Goal: Navigation & Orientation: Find specific page/section

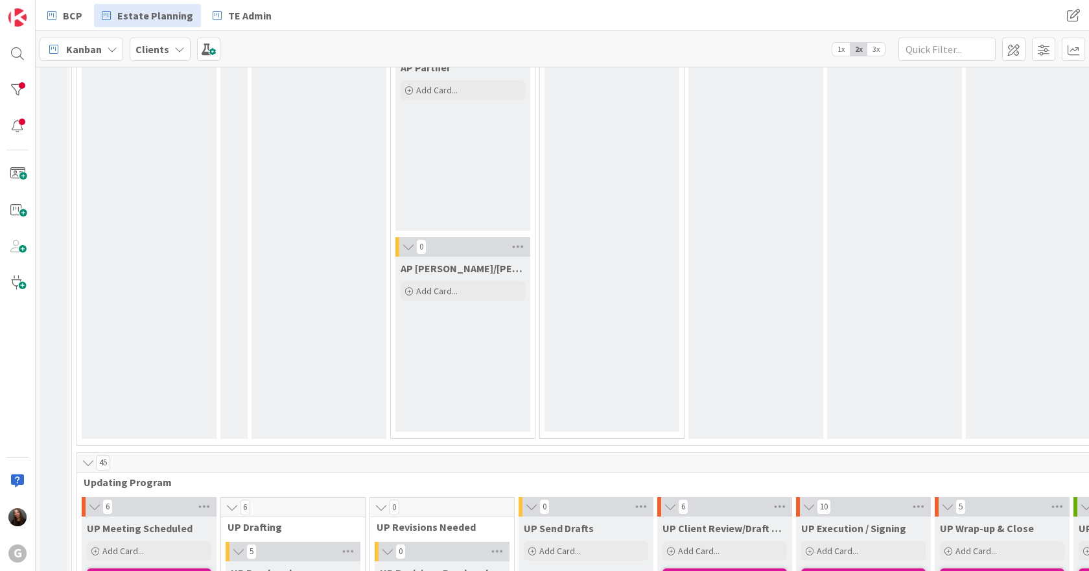
scroll to position [2269, 0]
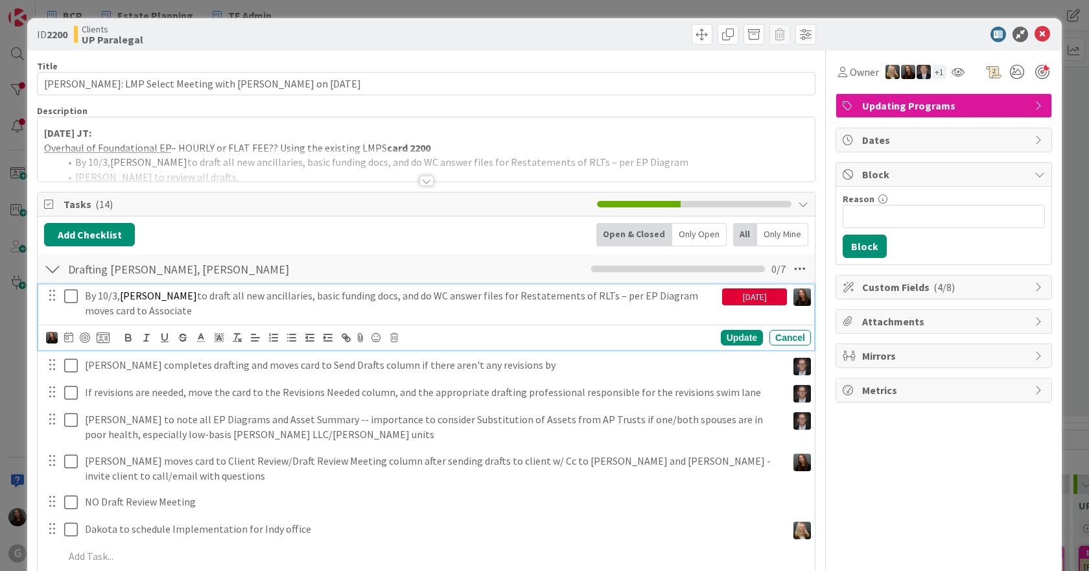
click at [67, 296] on icon at bounding box center [71, 297] width 14 height 16
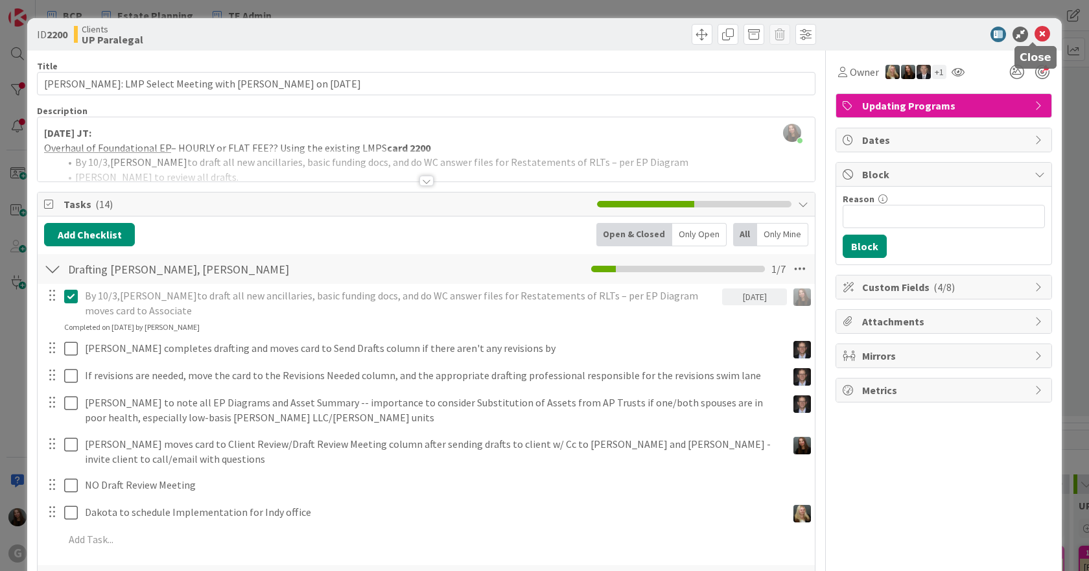
click at [1035, 35] on icon at bounding box center [1043, 35] width 16 height 16
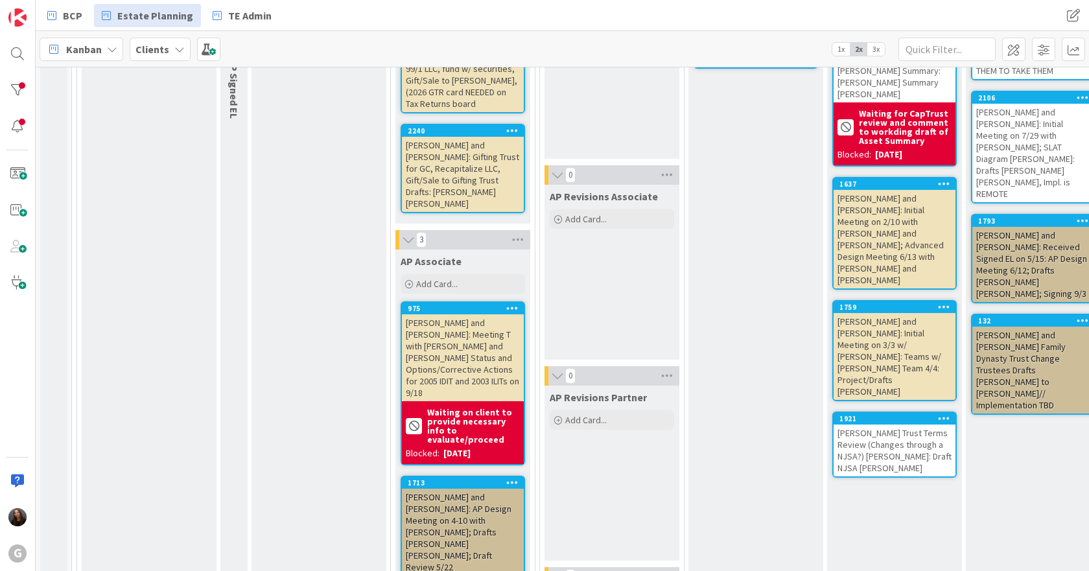
scroll to position [1490, 0]
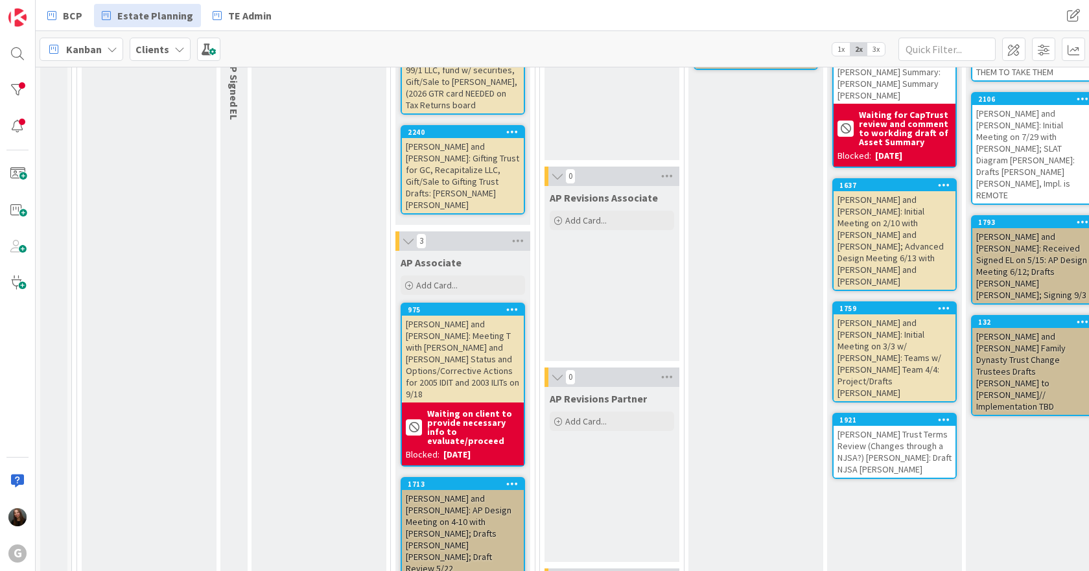
click at [583, 387] on div "AP Revisions Partner Add Card..." at bounding box center [612, 474] width 135 height 175
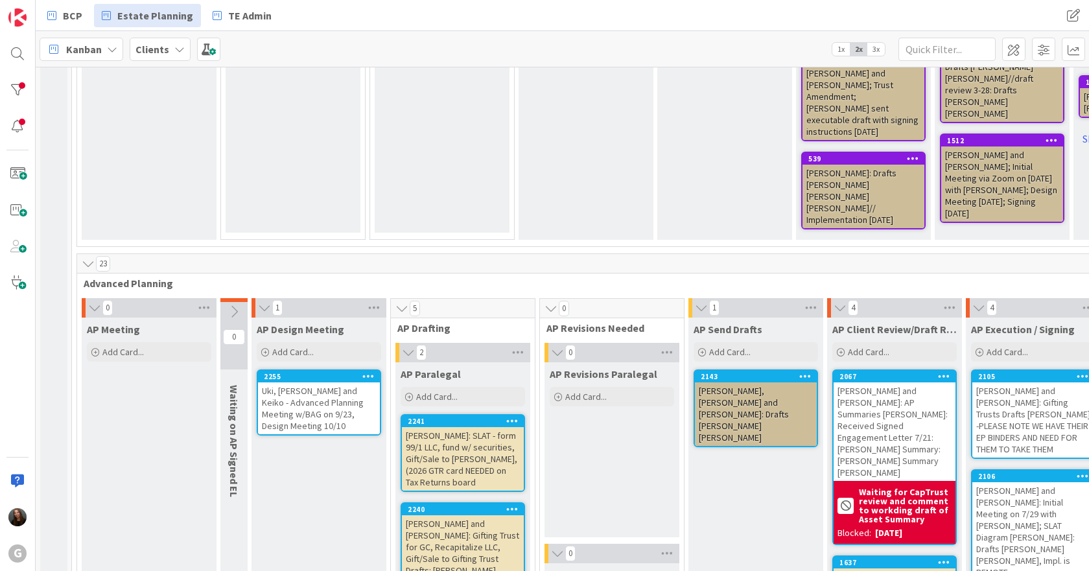
scroll to position [1101, 0]
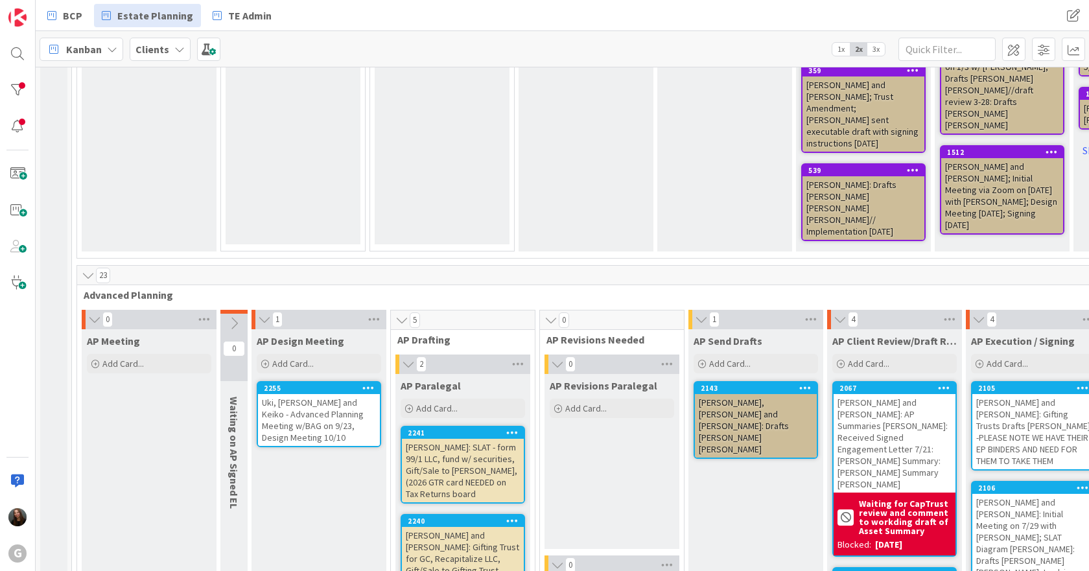
click at [470, 439] on div "[PERSON_NAME]: SLAT - form 99/1 LLC, fund w/ securities, Gift/Sale to [PERSON_N…" at bounding box center [463, 471] width 122 height 64
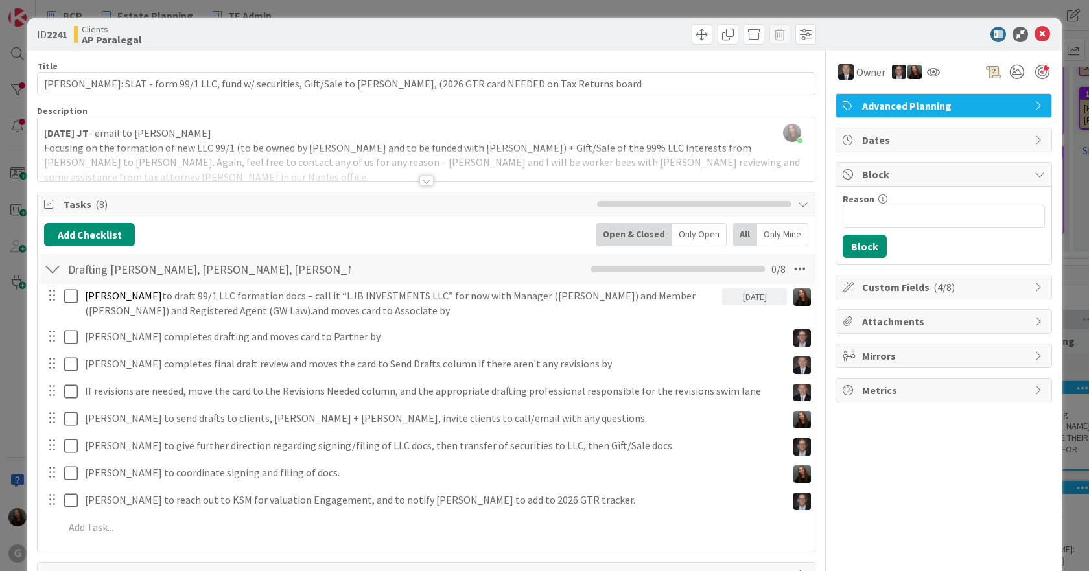
click at [419, 182] on div at bounding box center [426, 181] width 14 height 10
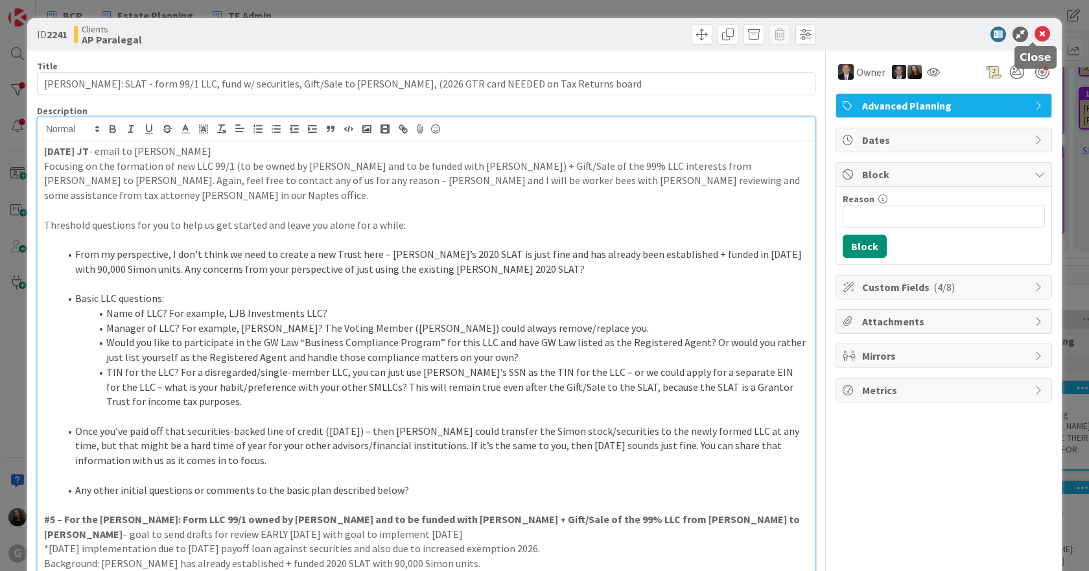
click at [1037, 36] on icon at bounding box center [1043, 35] width 16 height 16
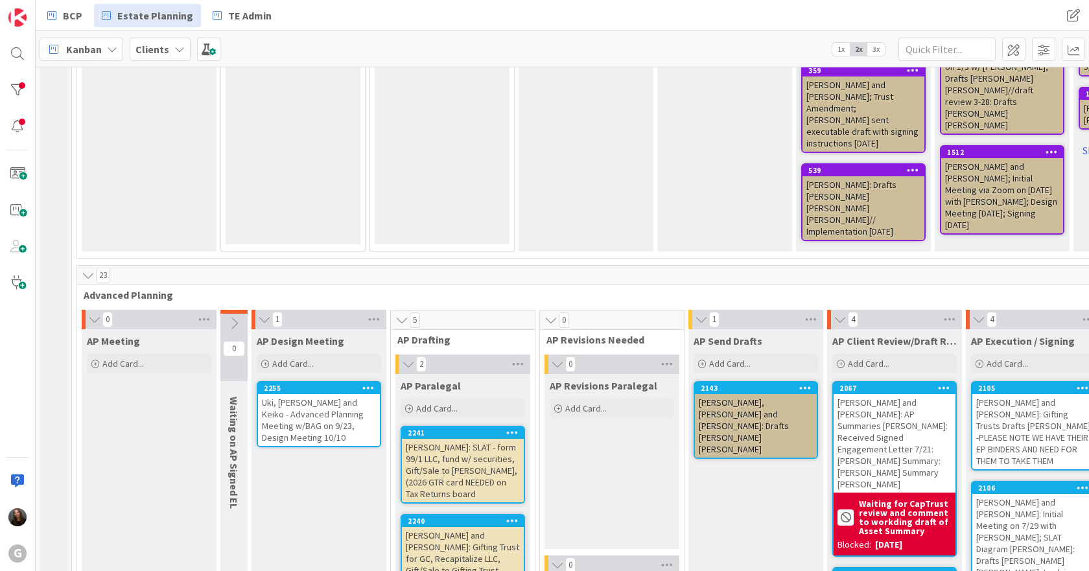
click at [508, 527] on div "[PERSON_NAME] and [PERSON_NAME]: Gifting Trust for GC, Recapitalize LLC, Gift/S…" at bounding box center [463, 564] width 122 height 75
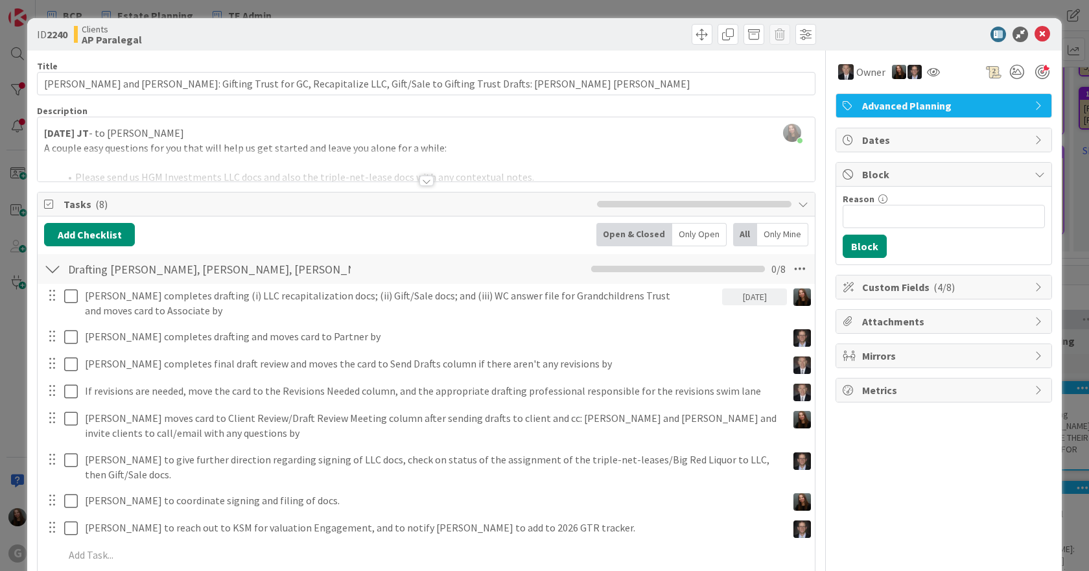
click at [427, 182] on div at bounding box center [426, 181] width 14 height 10
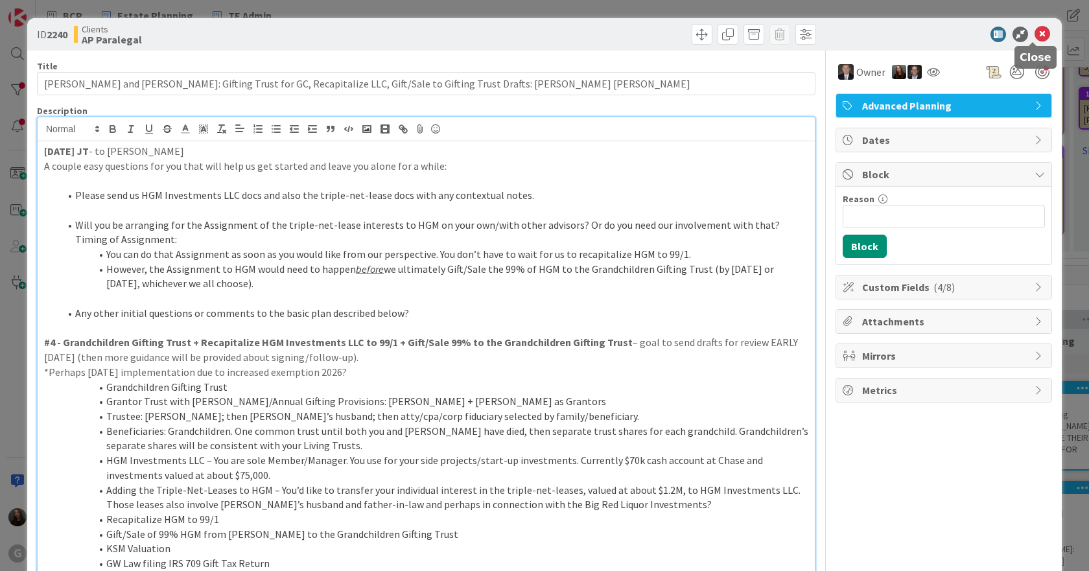
click at [1035, 39] on icon at bounding box center [1043, 35] width 16 height 16
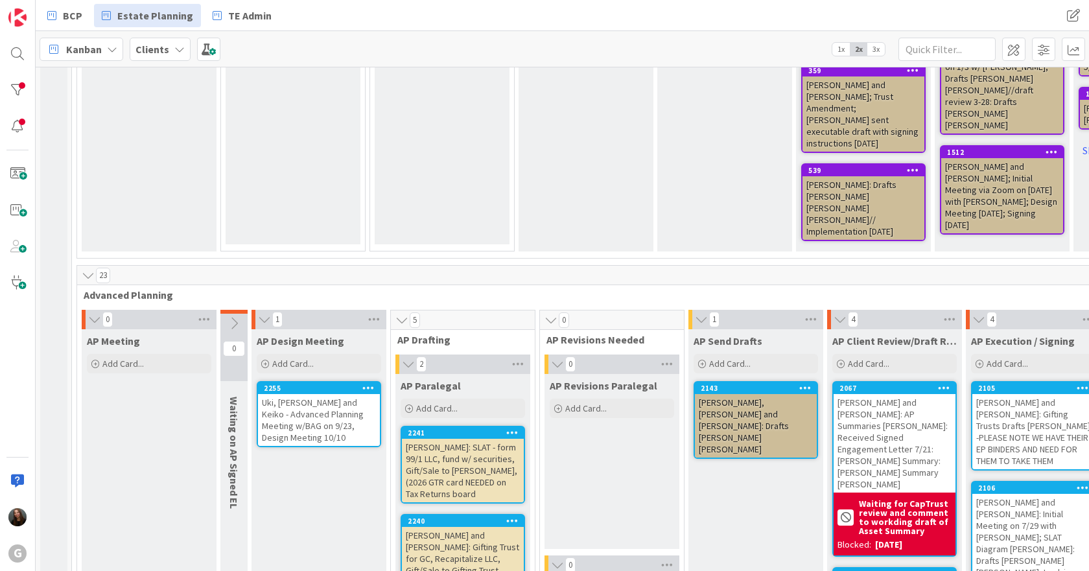
click at [467, 439] on div "[PERSON_NAME]: SLAT - form 99/1 LLC, fund w/ securities, Gift/Sale to [PERSON_N…" at bounding box center [463, 471] width 122 height 64
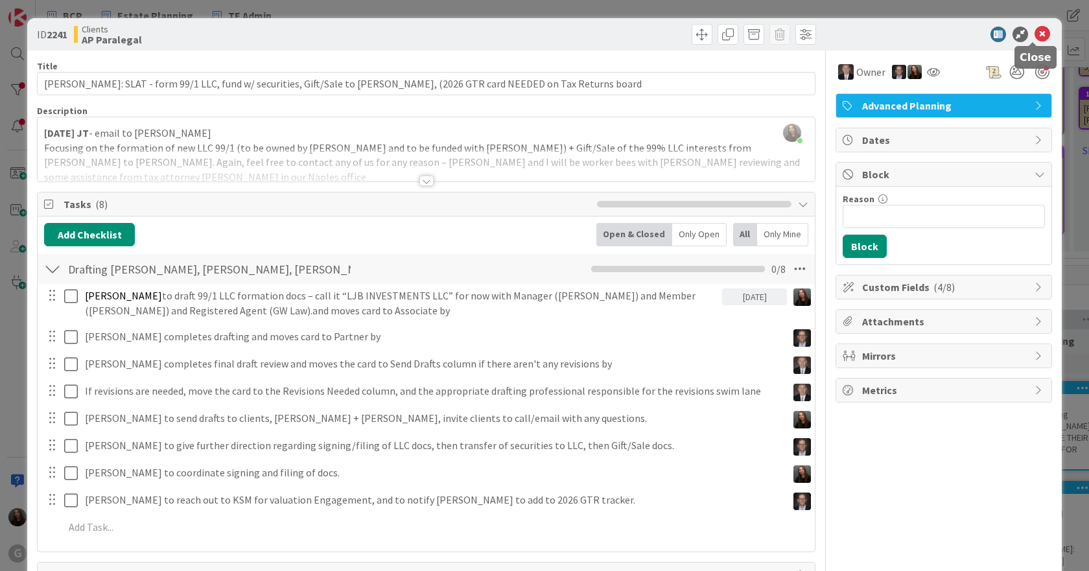
click at [1035, 37] on icon at bounding box center [1043, 35] width 16 height 16
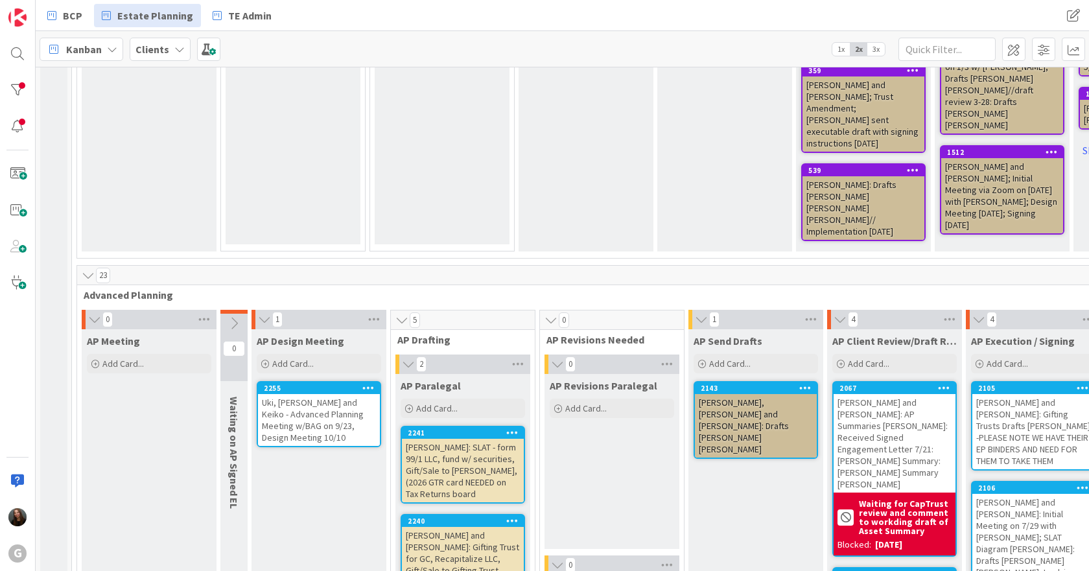
click at [458, 527] on div "[PERSON_NAME] and [PERSON_NAME]: Gifting Trust for GC, Recapitalize LLC, Gift/S…" at bounding box center [463, 564] width 122 height 75
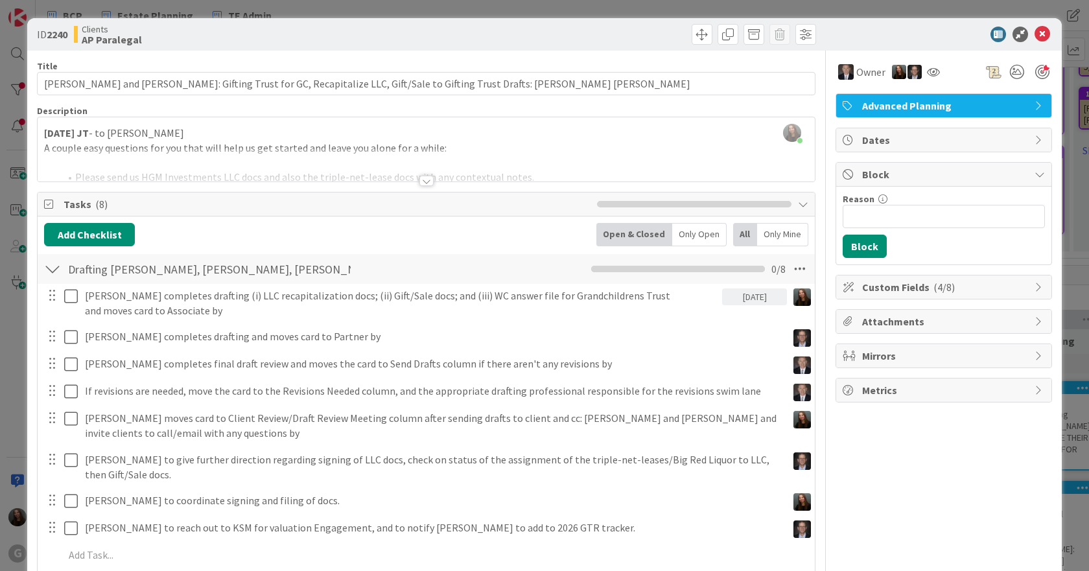
click at [428, 178] on div at bounding box center [426, 181] width 14 height 10
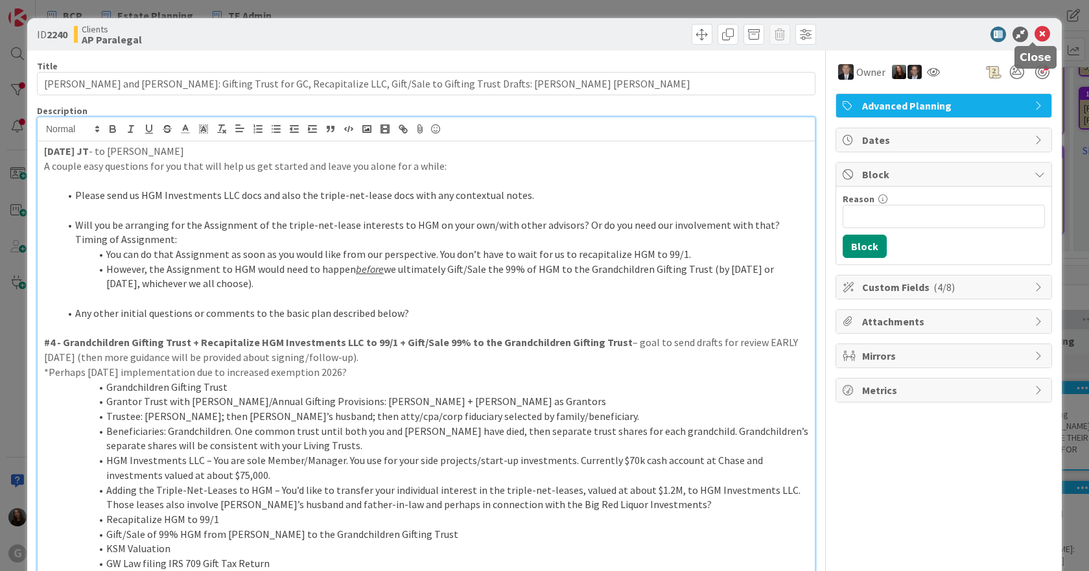
click at [1041, 29] on div at bounding box center [938, 35] width 230 height 16
click at [1035, 34] on icon at bounding box center [1043, 35] width 16 height 16
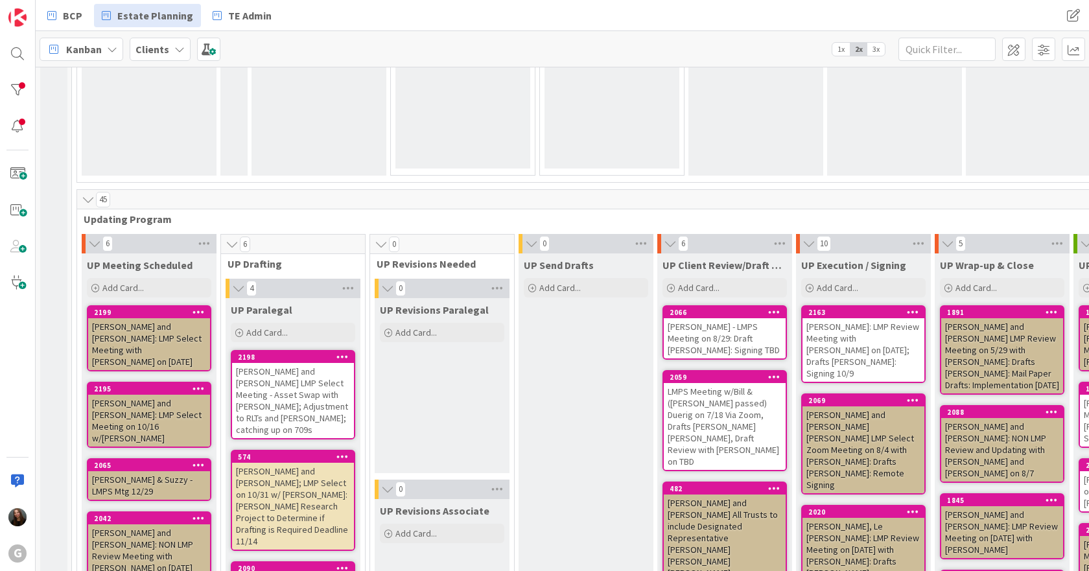
scroll to position [2527, 0]
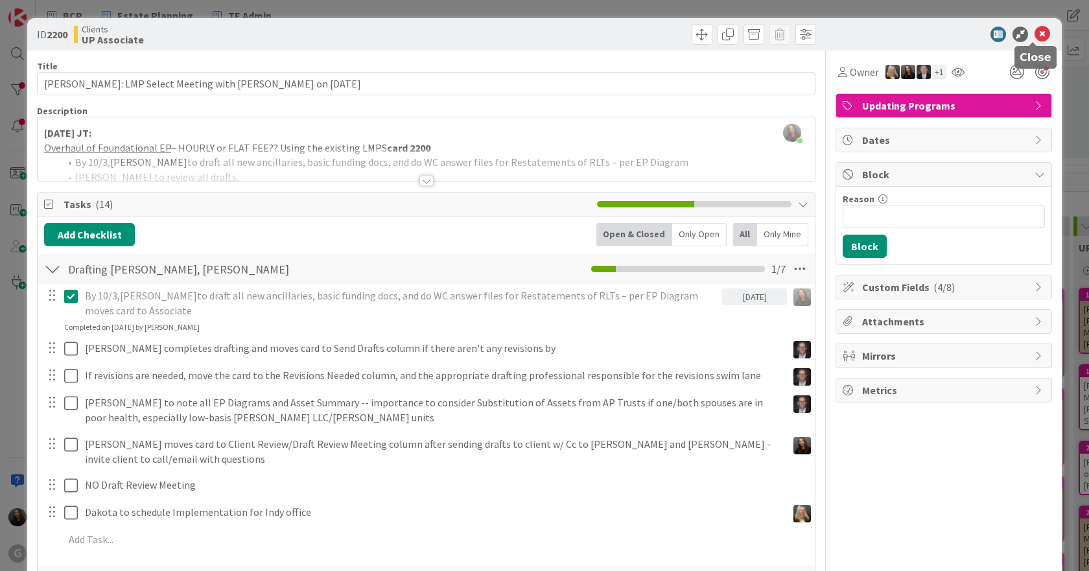
click at [1035, 32] on icon at bounding box center [1043, 35] width 16 height 16
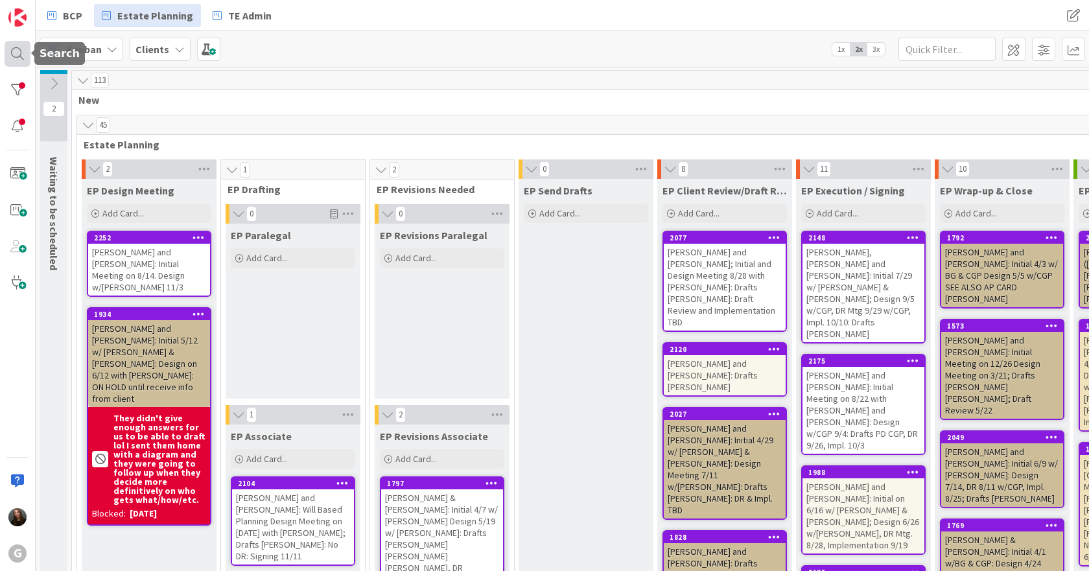
click at [16, 54] on div at bounding box center [18, 54] width 26 height 26
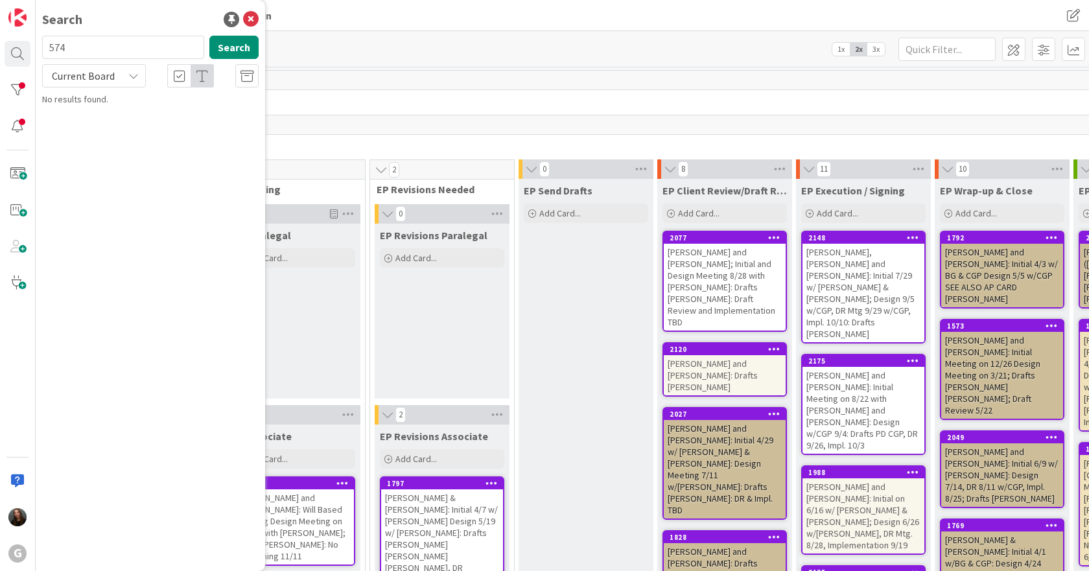
type input "574"
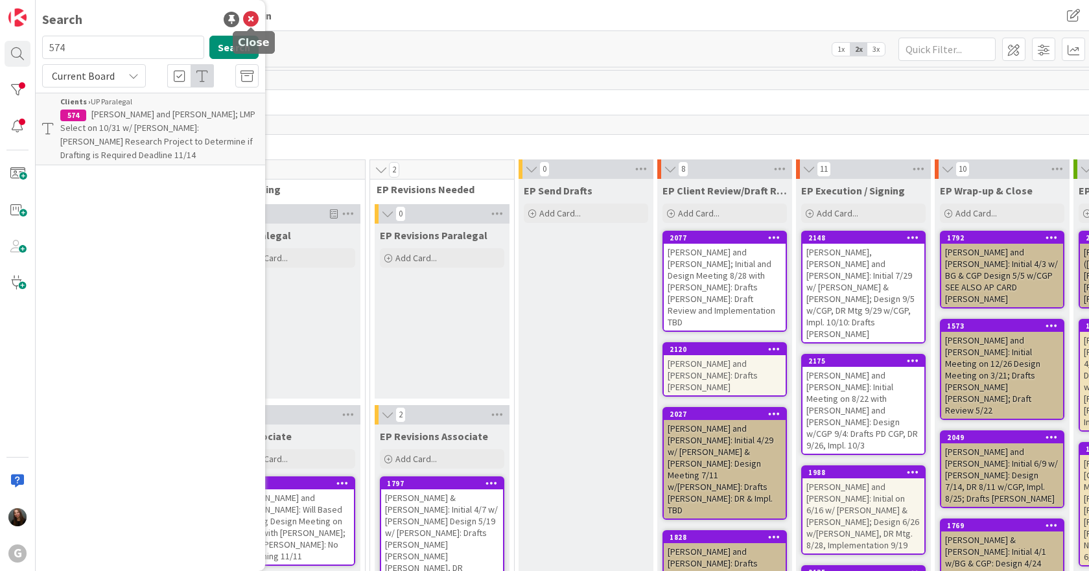
click at [253, 22] on icon at bounding box center [251, 20] width 16 height 16
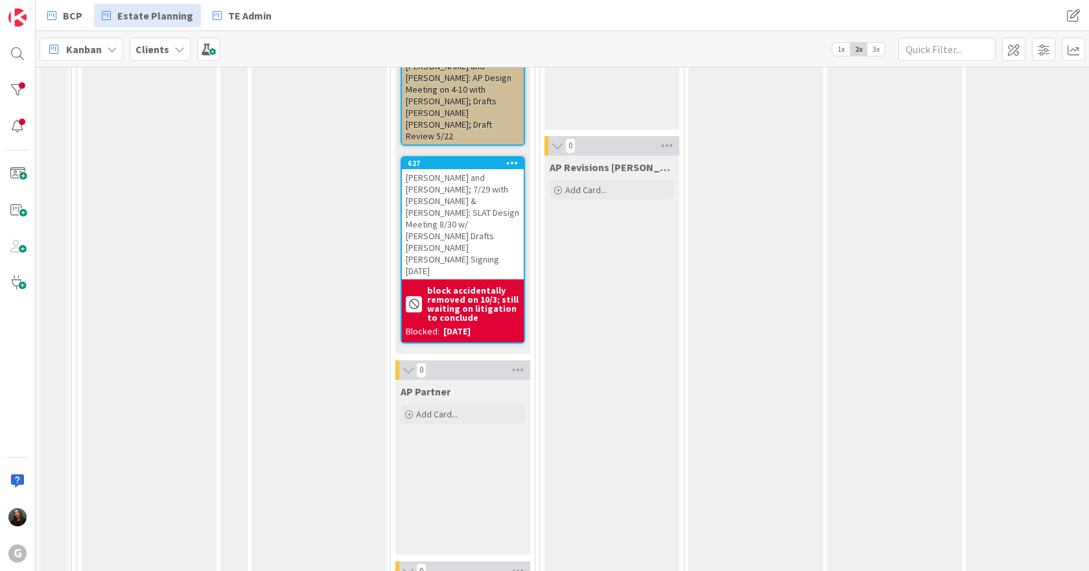
scroll to position [2269, 0]
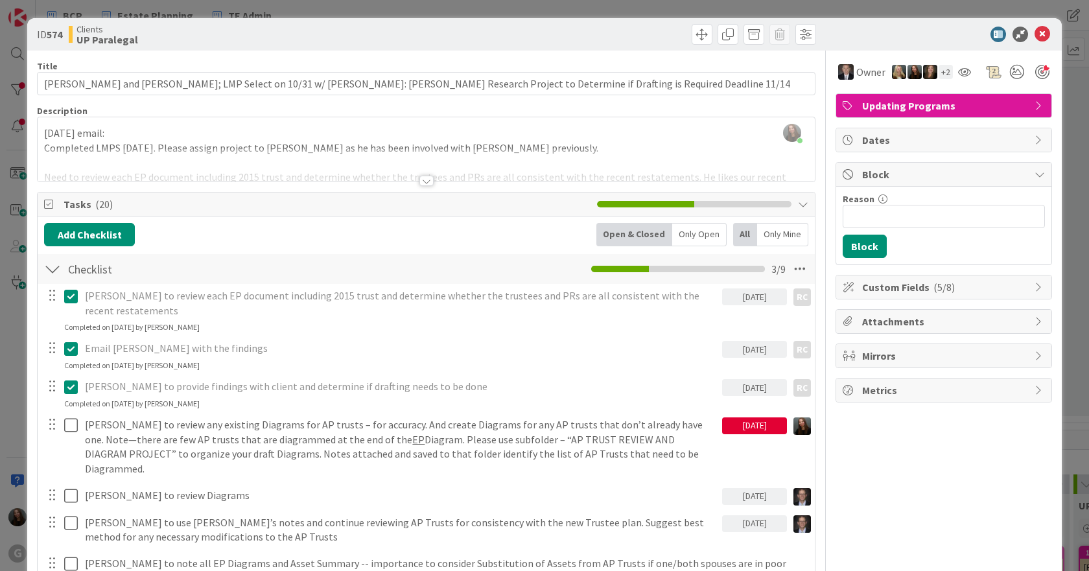
click at [425, 178] on div at bounding box center [426, 181] width 14 height 10
